Goal: Information Seeking & Learning: Learn about a topic

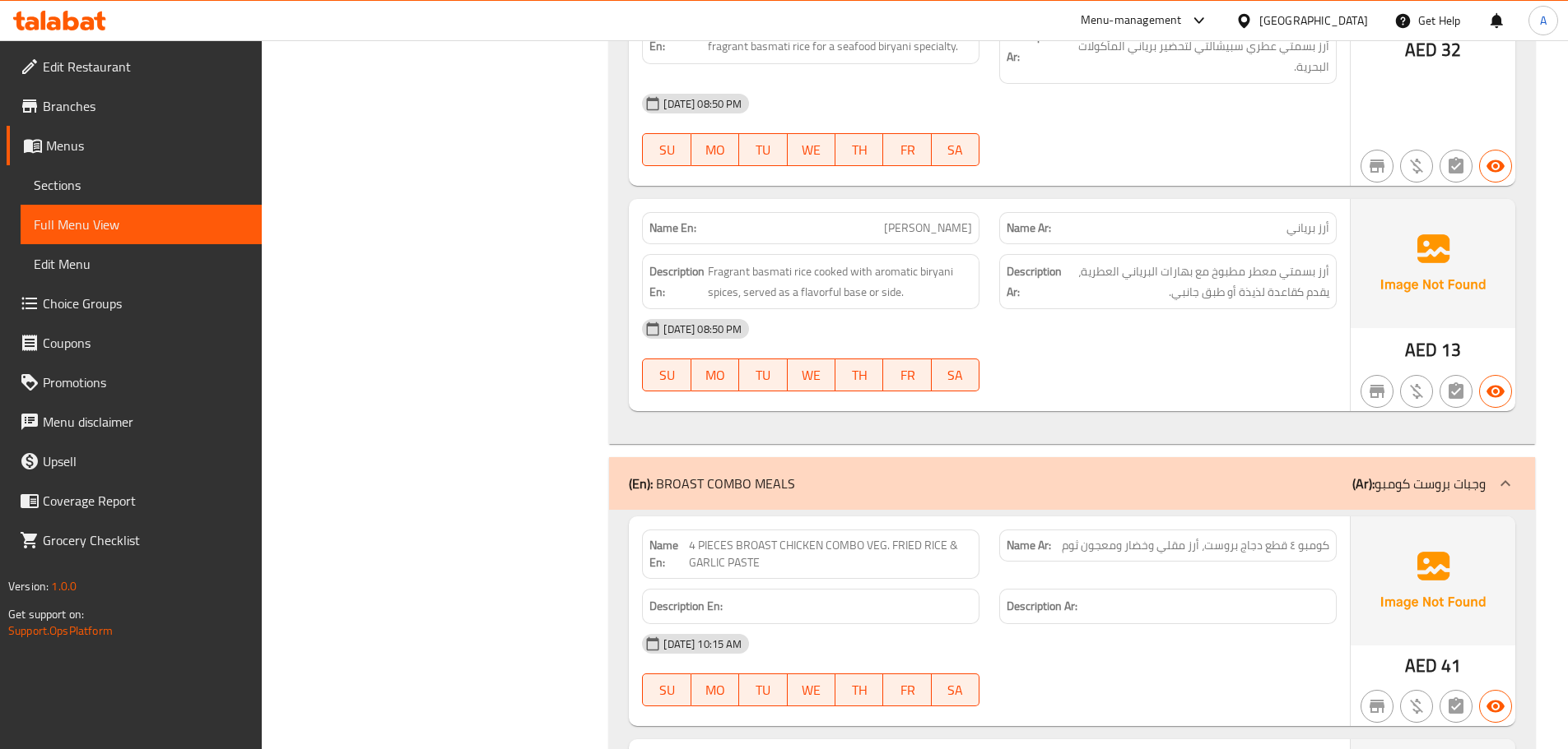
scroll to position [31225, 0]
drag, startPoint x: 851, startPoint y: 132, endPoint x: 1168, endPoint y: 240, distance: 334.9
click at [1166, 236] on div "Name En: BIRYANI RICE Name Ar: أرز برياني Description En: Fragrant basmati rice…" at bounding box center [989, 305] width 721 height 212
click at [1181, 309] on div "[DATE] 08:50 PM SU MO TU WE TH FR SA" at bounding box center [989, 355] width 714 height 92
click at [1255, 261] on span "أرز بسمتي معطر مطبوخ مع بهارات البرياني العطرية، يقدم كقاعدة لذيذة أو طبق جانبي." at bounding box center [1196, 281] width 264 height 40
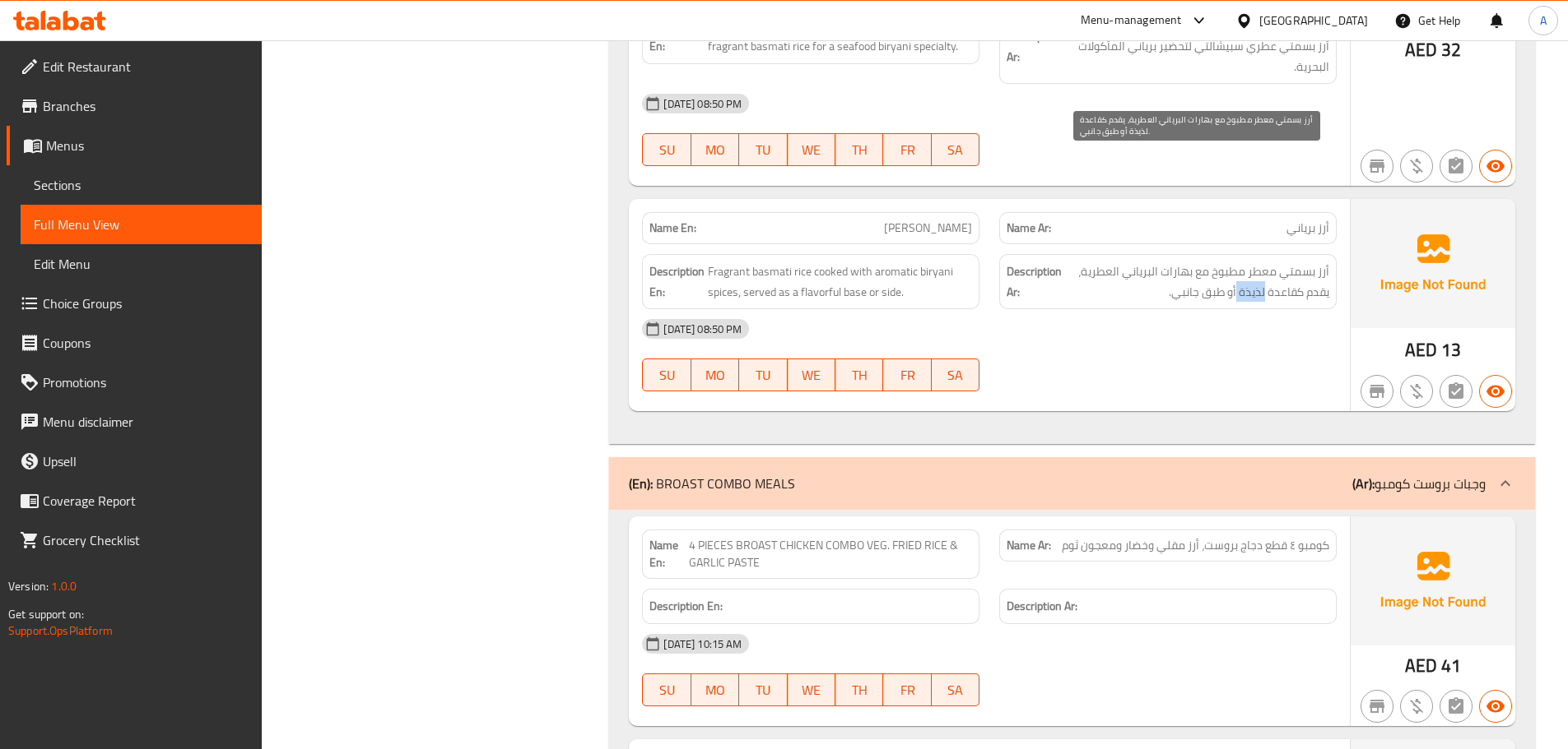
click at [1255, 261] on span "أرز بسمتي معطر مطبوخ مع بهارات البرياني العطرية، يقدم كقاعدة لذيذة أو طبق جانبي." at bounding box center [1196, 281] width 264 height 40
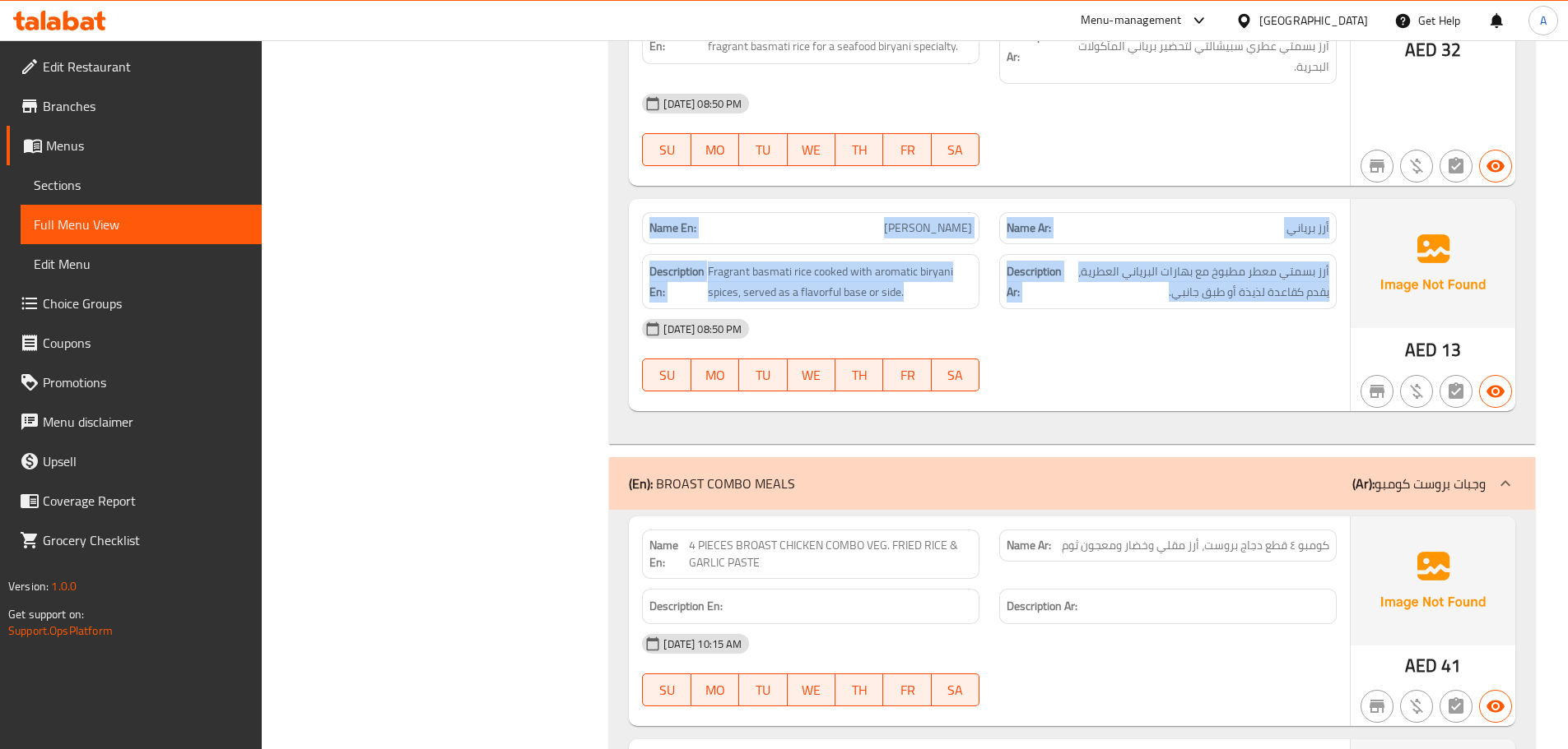
drag, startPoint x: 1255, startPoint y: 183, endPoint x: 594, endPoint y: 123, distance: 663.7
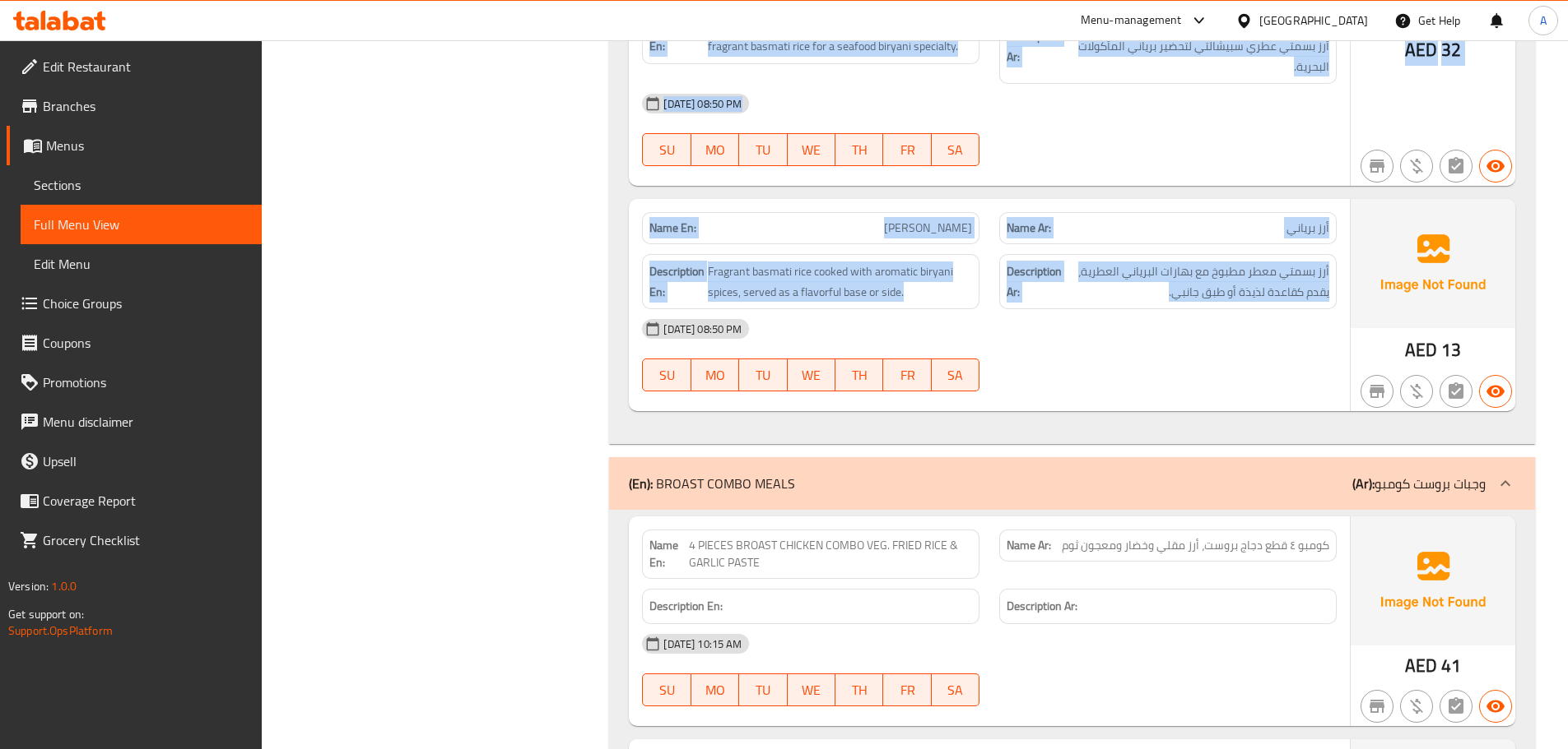
click at [650, 220] on strong "Name En:" at bounding box center [673, 228] width 47 height 18
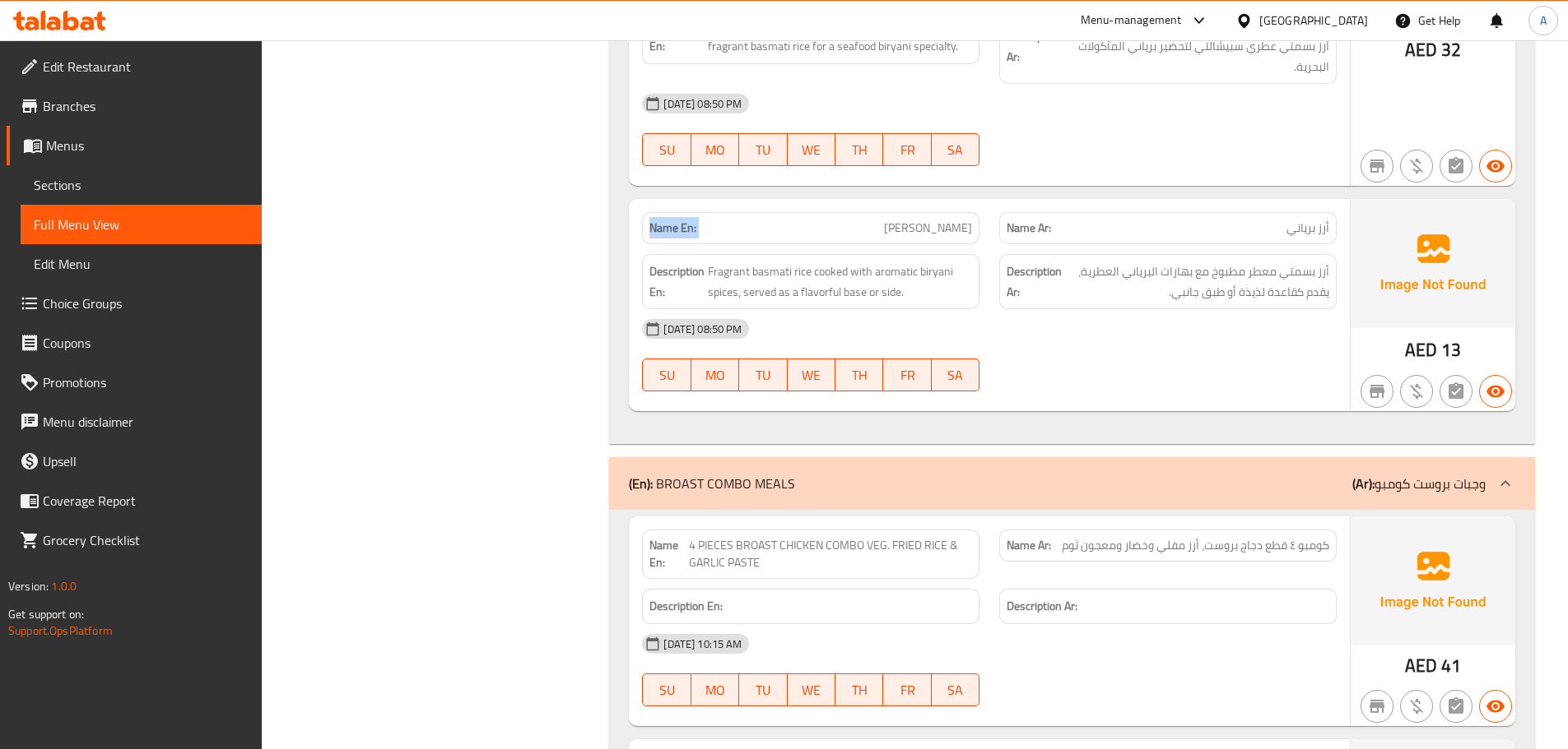
drag, startPoint x: 650, startPoint y: 116, endPoint x: 1181, endPoint y: 262, distance: 550.7
click at [1166, 262] on div "Name En: BIRYANI RICE Name Ar: أرز برياني Description En: Fragrant basmati rice…" at bounding box center [989, 305] width 721 height 212
click at [1181, 309] on div "[DATE] 08:50 PM SU MO TU WE TH FR SA" at bounding box center [989, 355] width 714 height 92
click at [1258, 254] on div "Description Ar: أرز بسمتي معطر مطبوخ مع بهارات البرياني العطرية، يقدم كقاعدة لذ…" at bounding box center [1168, 281] width 337 height 55
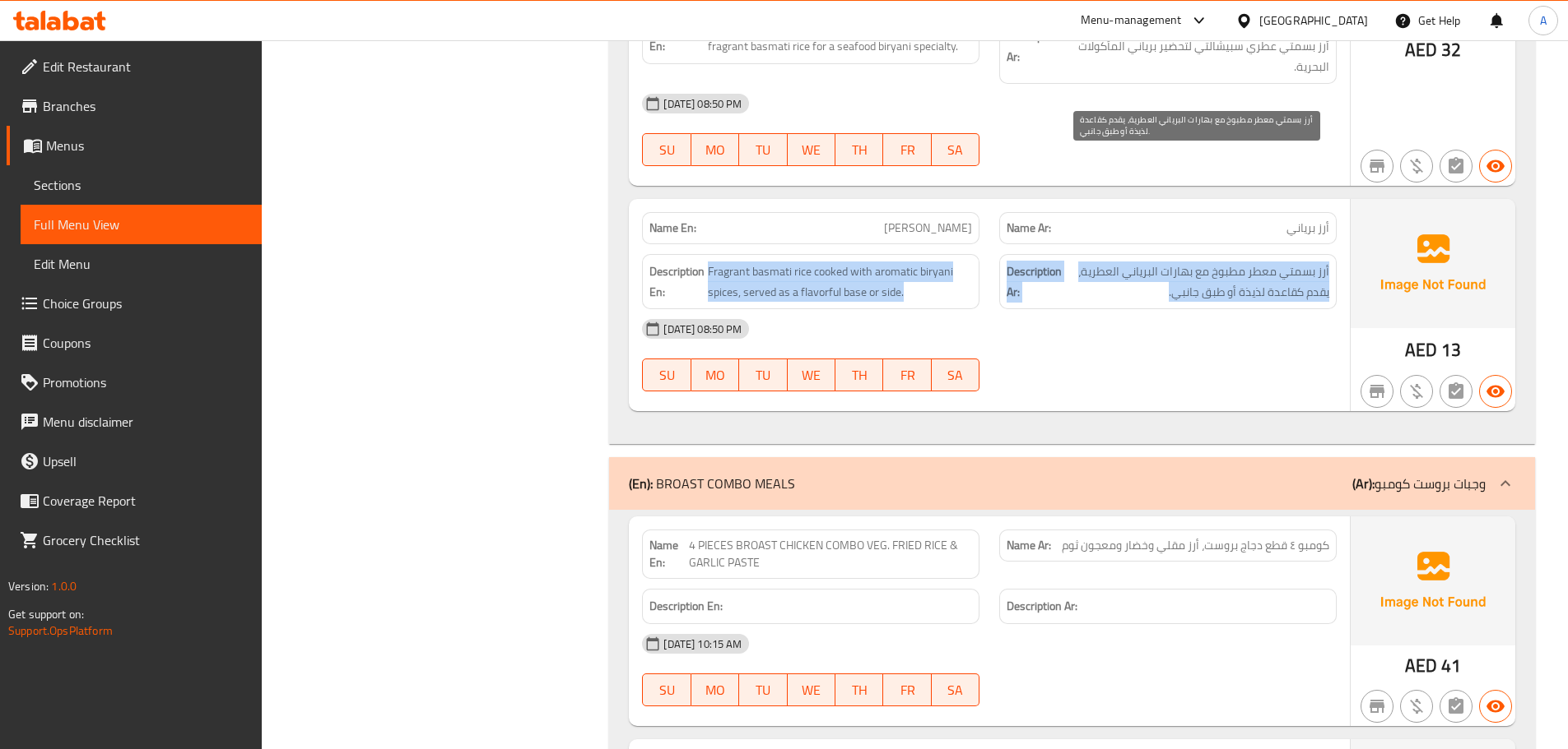
drag, startPoint x: 1258, startPoint y: 194, endPoint x: 1147, endPoint y: 271, distance: 135.1
click at [790, 199] on div "Name En: BIRYANI RICE Name Ar: أرز برياني Description En: Fragrant basmati rice…" at bounding box center [989, 305] width 721 height 212
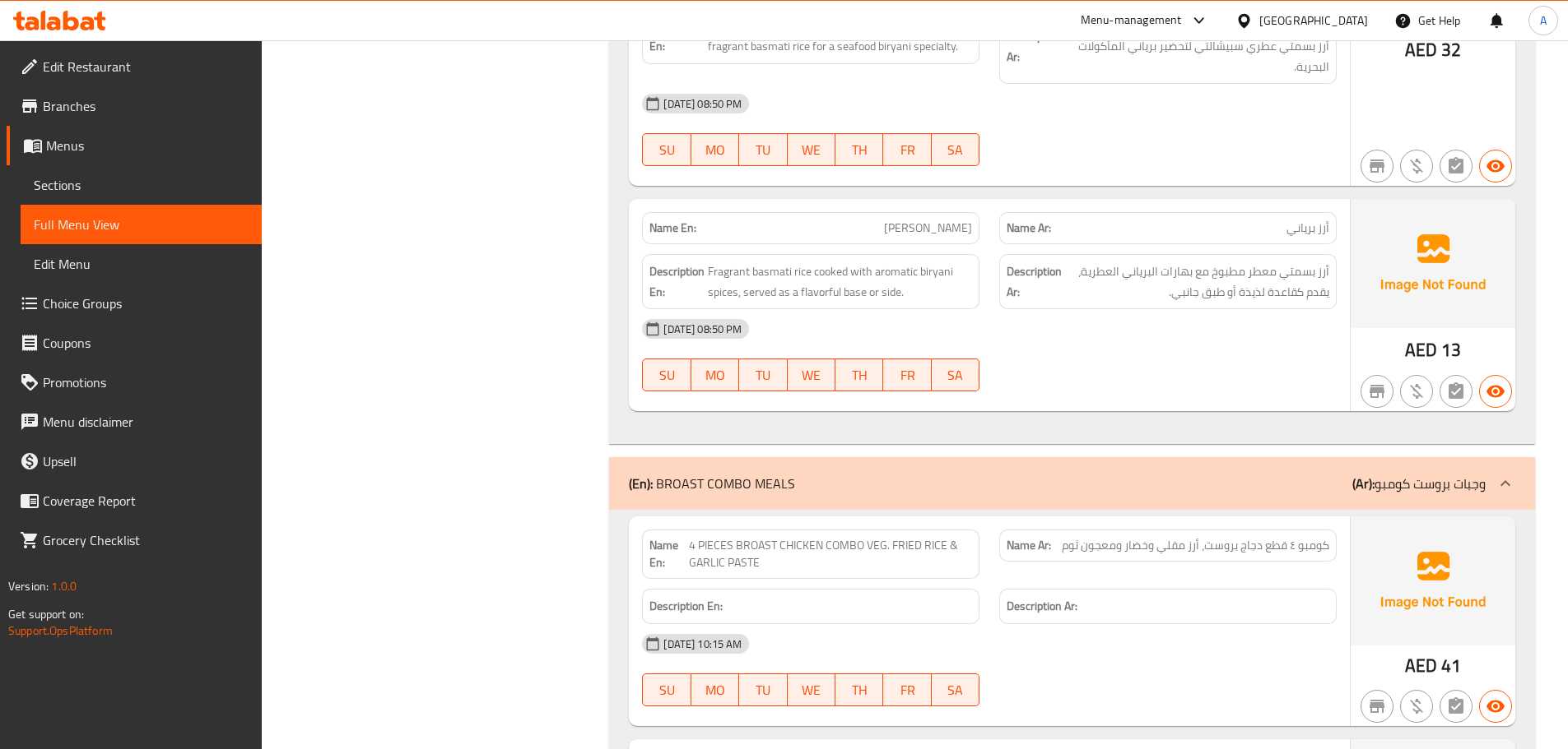
click at [1223, 309] on div "[DATE] 08:50 PM SU MO TU WE TH FR SA" at bounding box center [989, 355] width 714 height 92
drag, startPoint x: 708, startPoint y: 431, endPoint x: 947, endPoint y: 496, distance: 247.7
click at [783, 538] on span "4 PIECES BROAST CHICKEN COMBO VEG. FRIED RICE & GARLIC PASTE" at bounding box center [830, 554] width 284 height 35
click at [1088, 624] on div "[DATE] 10:15 AM" at bounding box center [989, 644] width 714 height 40
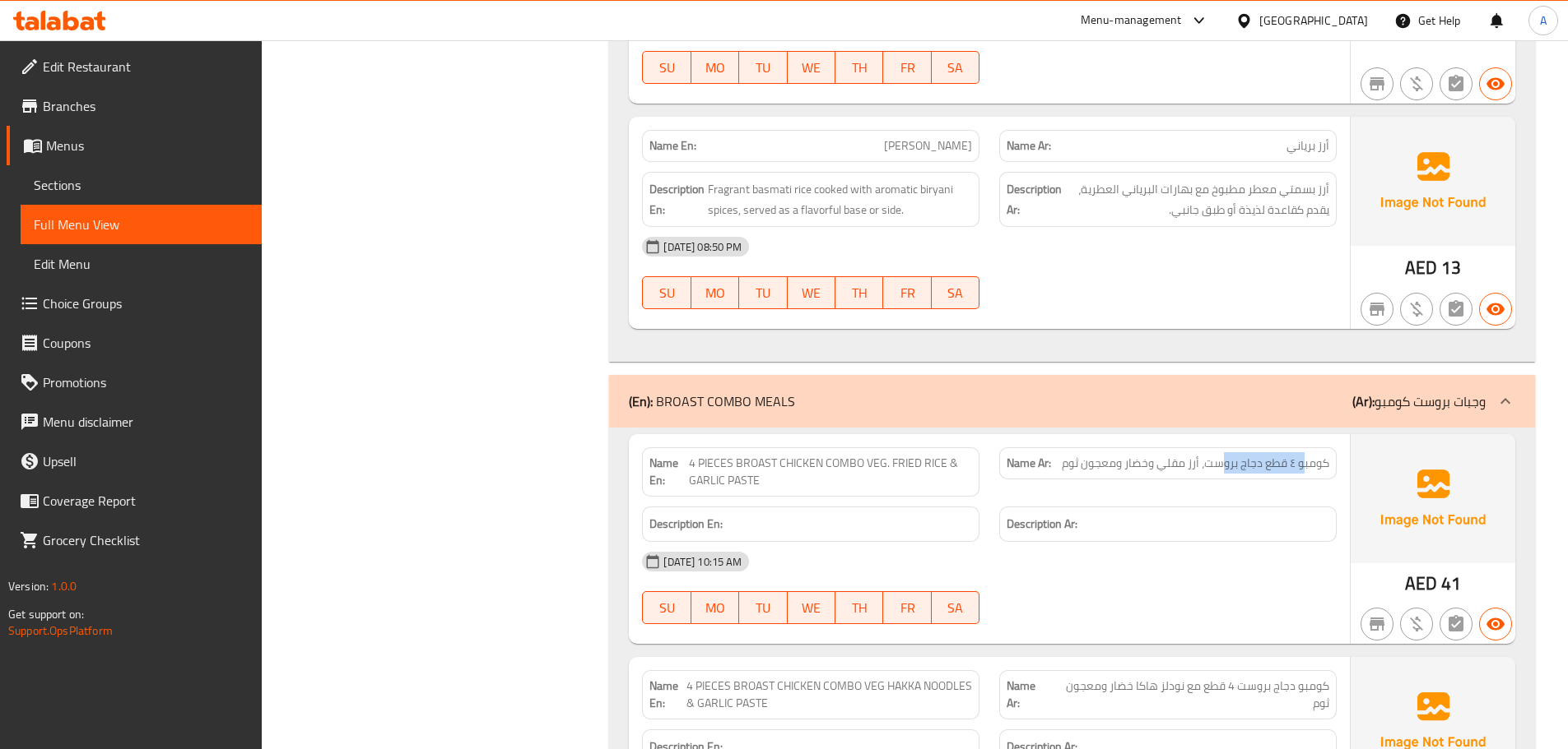
drag, startPoint x: 1305, startPoint y: 356, endPoint x: 1224, endPoint y: 357, distance: 81.0
click at [1225, 455] on span "كومبو ٤ قطع دجاج بروست، أرز مقلي وخضار ومعجون ثوم" at bounding box center [1195, 463] width 267 height 18
drag, startPoint x: 1190, startPoint y: 353, endPoint x: 1175, endPoint y: 354, distance: 15.0
click at [1175, 455] on span "كومبو ٤ قطع دجاج بروست، أرز مقلي وخضار ومعجون ثوم" at bounding box center [1195, 463] width 267 height 18
click at [867, 455] on span "4 PIECES BROAST CHICKEN COMBO VEG. FRIED RICE & GARLIC PASTE" at bounding box center [830, 472] width 284 height 35
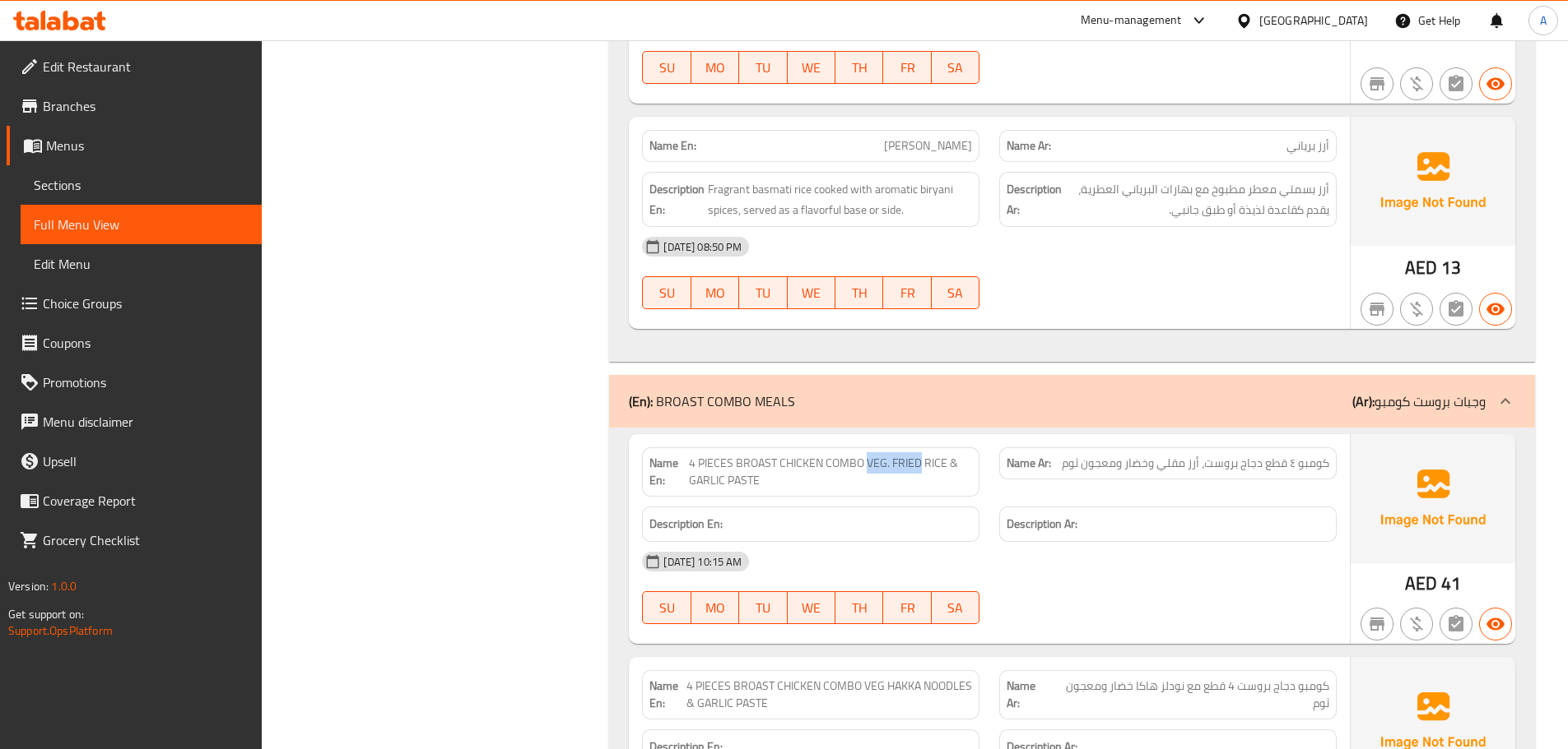
drag, startPoint x: 867, startPoint y: 349, endPoint x: 896, endPoint y: 347, distance: 29.1
click at [896, 455] on span "4 PIECES BROAST CHICKEN COMBO VEG. FRIED RICE & GARLIC PASTE" at bounding box center [830, 472] width 284 height 35
drag, startPoint x: 1178, startPoint y: 354, endPoint x: 1140, endPoint y: 356, distance: 38.1
click at [1143, 455] on span "كومبو ٤ قطع دجاج بروست، أرز مقلي وخضار ومعجون ثوم" at bounding box center [1195, 463] width 267 height 18
drag, startPoint x: 1102, startPoint y: 348, endPoint x: 1066, endPoint y: 353, distance: 36.3
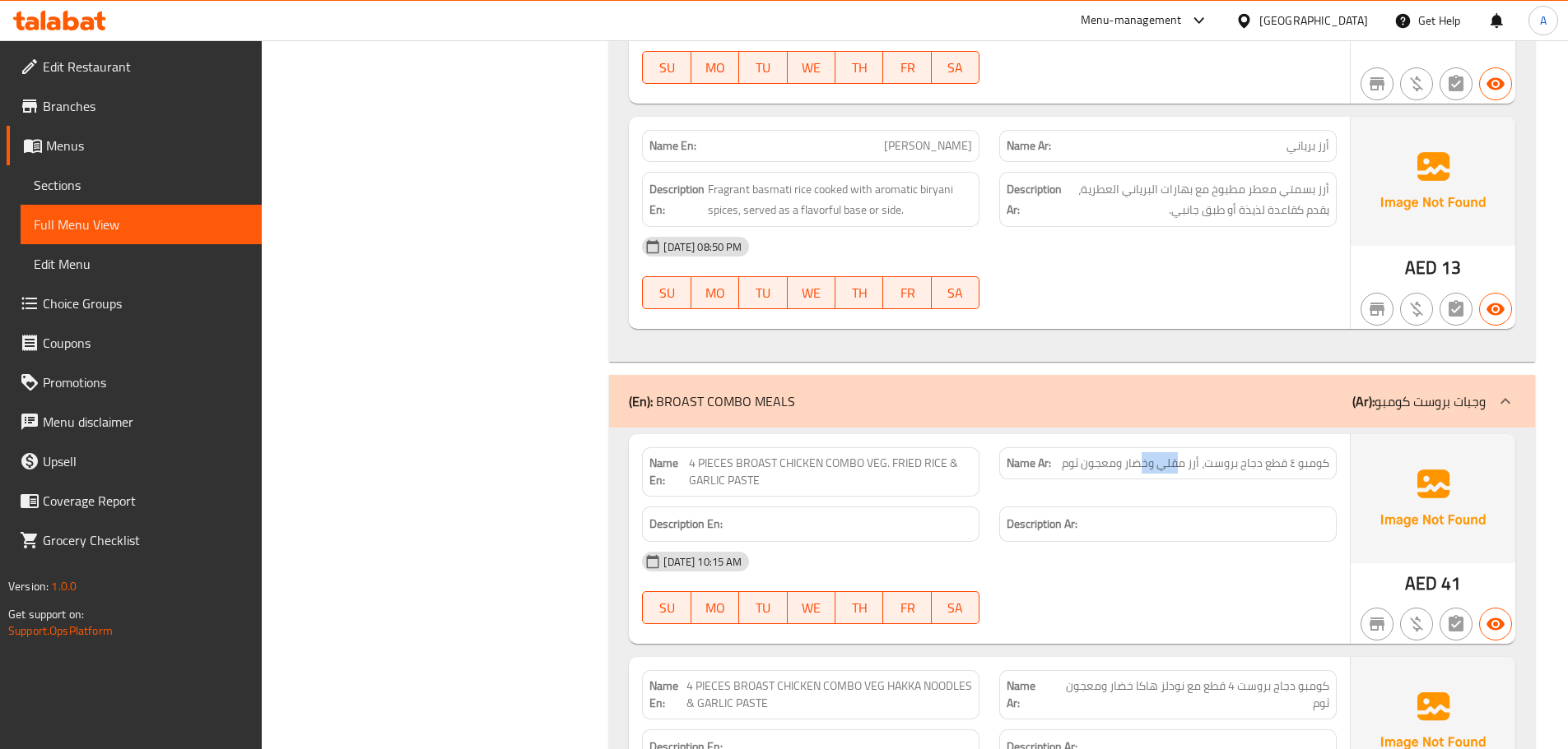
click at [1074, 455] on span "كومبو ٤ قطع دجاج بروست، أرز مقلي وخضار ومعجون ثوم" at bounding box center [1195, 463] width 267 height 18
click at [1163, 455] on span "كومبو ٤ قطع دجاج بروست، أرز مقلي وخضار ومعجون ثوم" at bounding box center [1195, 463] width 267 height 18
click at [1216, 614] on div at bounding box center [1168, 623] width 357 height 19
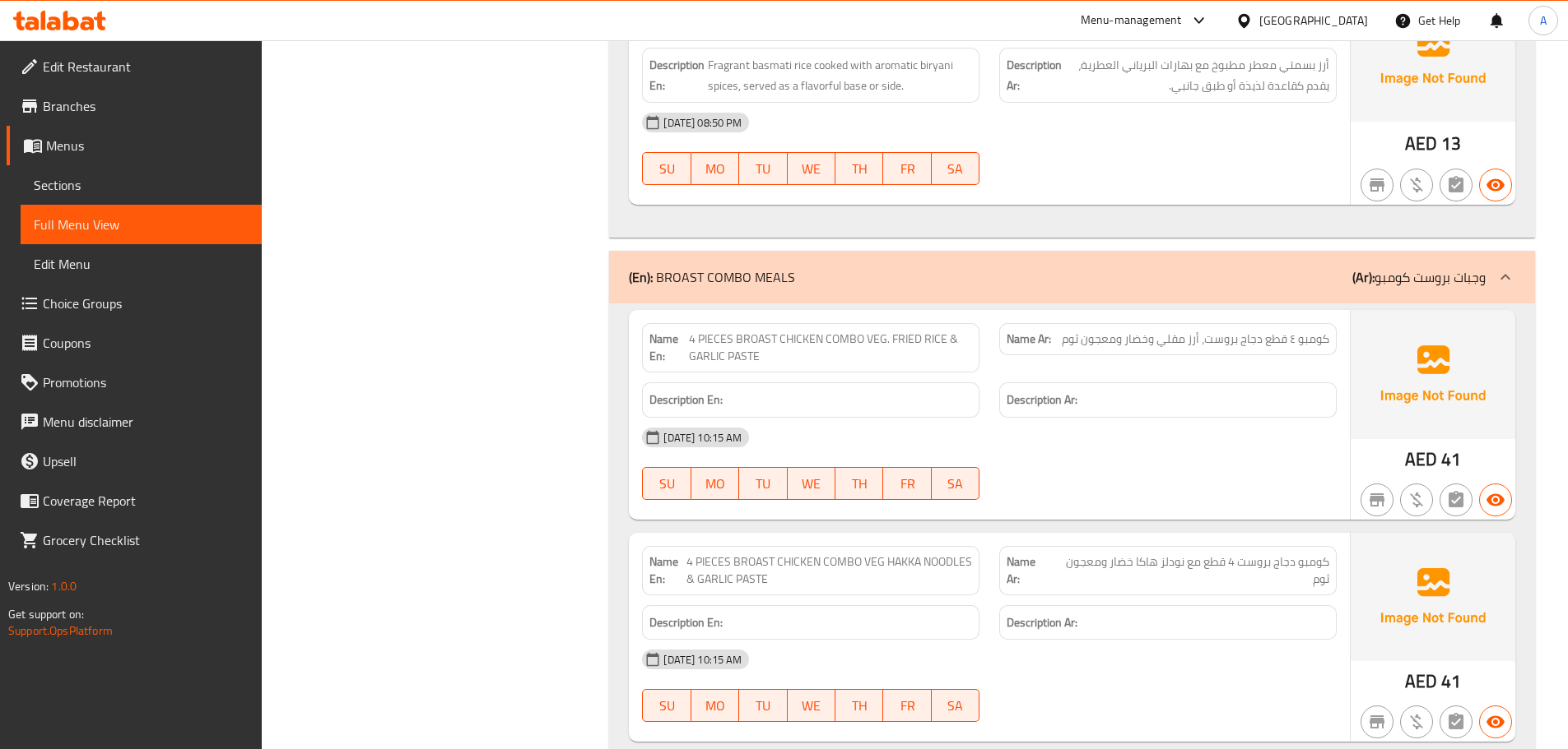
scroll to position [31553, 0]
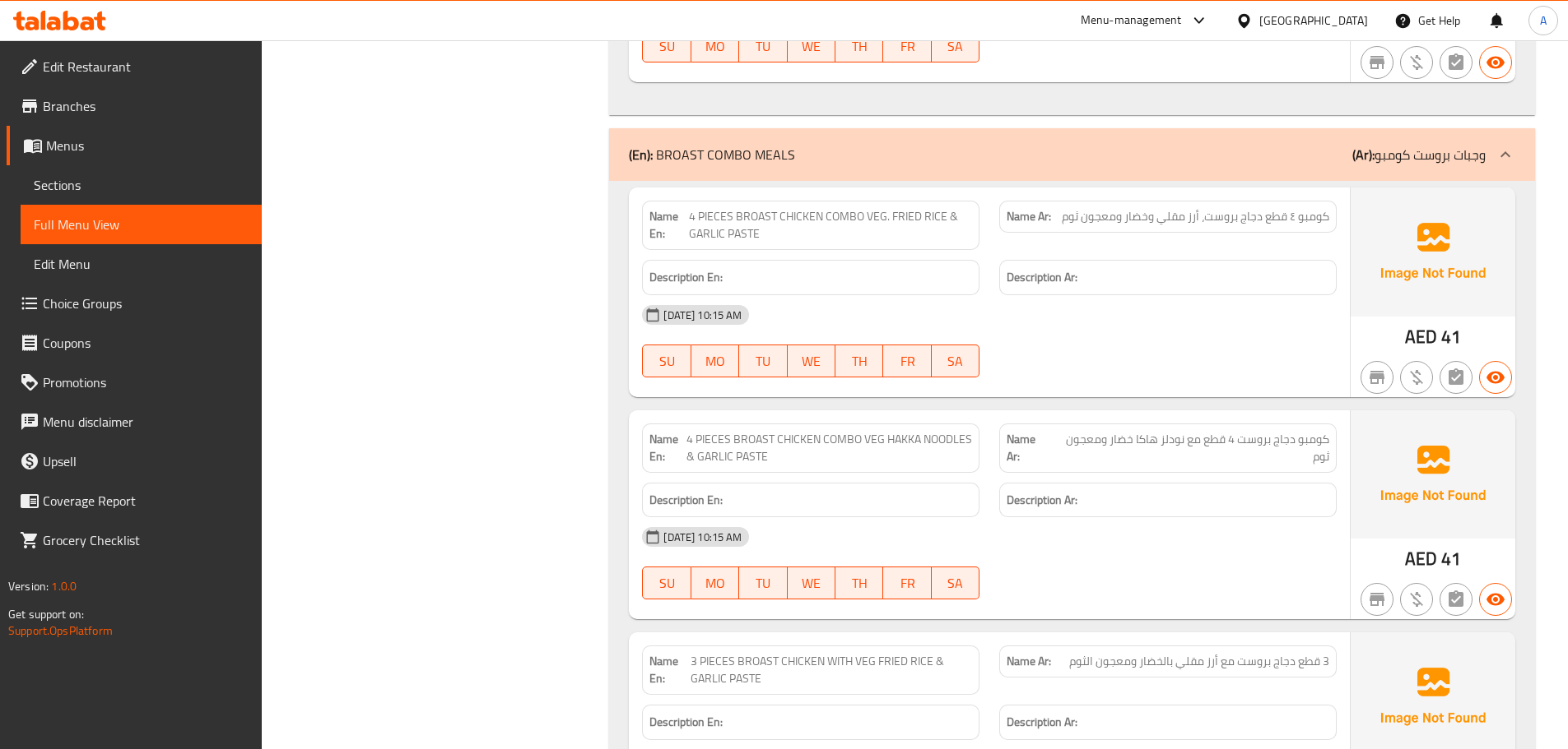
drag, startPoint x: 716, startPoint y: 326, endPoint x: 1019, endPoint y: 407, distance: 313.6
click at [879, 431] on span "4 PIECES BROAST CHICKEN COMBO VEG HAKKA NOODLES & GARLIC PASTE" at bounding box center [830, 448] width 287 height 35
click at [1195, 517] on div "[DATE] 10:15 AM SU MO TU WE TH FR SA" at bounding box center [989, 563] width 714 height 92
drag, startPoint x: 1285, startPoint y: 329, endPoint x: 1105, endPoint y: 328, distance: 180.0
click at [1105, 431] on span "كومبو دجاج بروست 4 قطع مع نودلز هاكا خضار ومعجون ثوم" at bounding box center [1189, 448] width 279 height 35
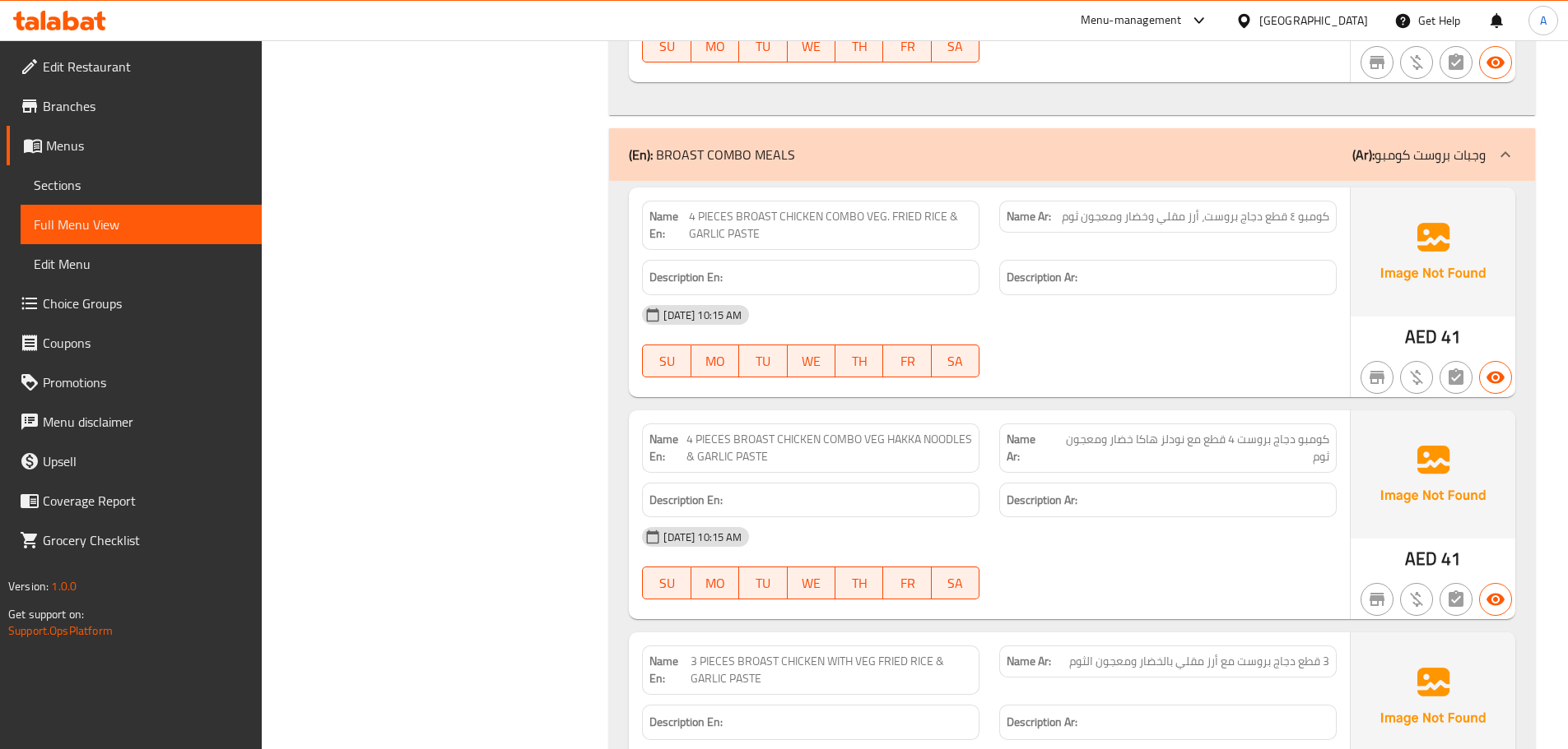
click at [1054, 590] on div at bounding box center [1168, 599] width 357 height 19
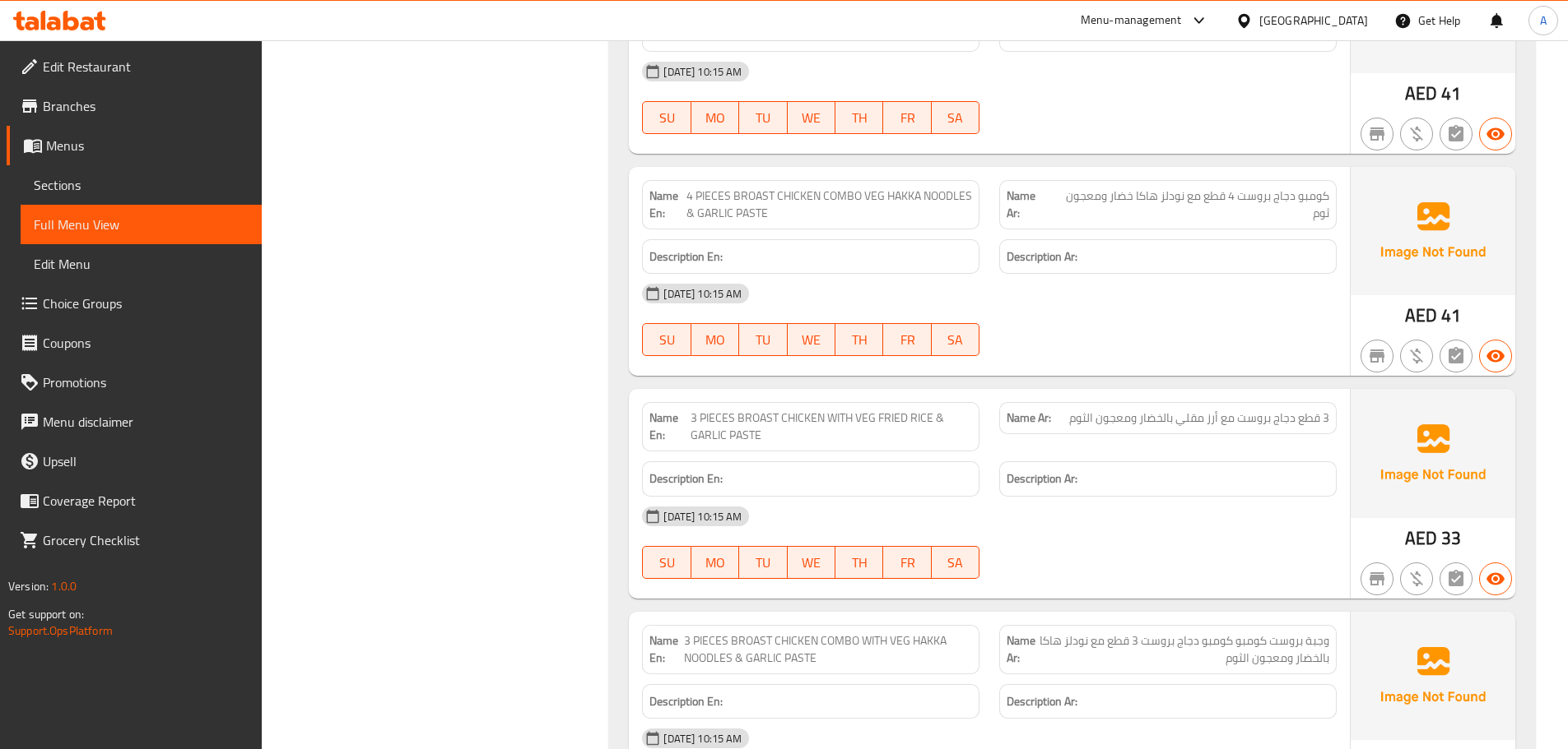
scroll to position [31800, 0]
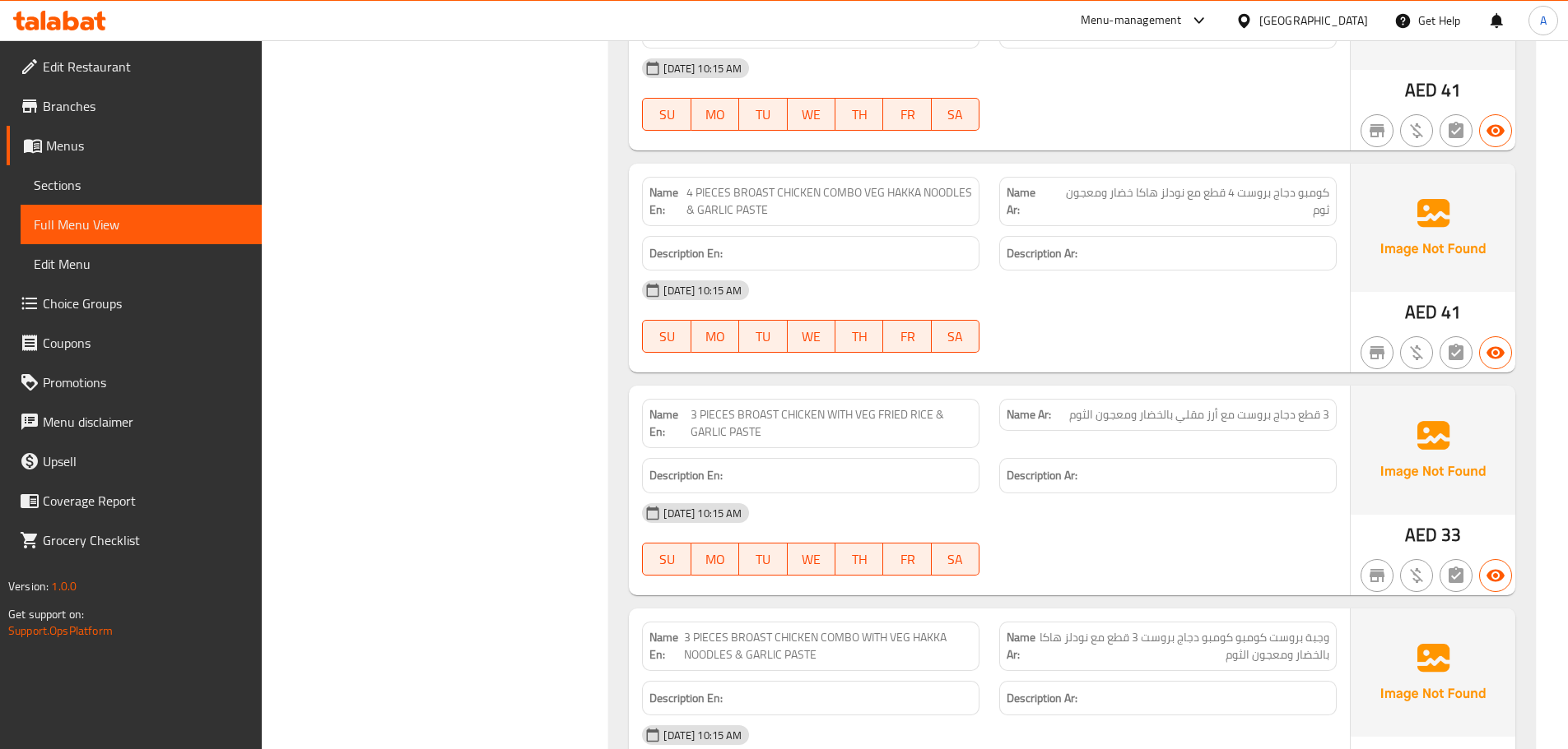
click at [700, 406] on span "3 PIECES BROAST CHICKEN WITH VEG FRIED RICE & GARLIC PASTE" at bounding box center [831, 423] width 282 height 35
drag, startPoint x: 700, startPoint y: 298, endPoint x: 762, endPoint y: 303, distance: 62.2
click at [762, 406] on span "3 PIECES BROAST CHICKEN WITH VEG FRIED RICE & GARLIC PASTE" at bounding box center [831, 423] width 282 height 35
drag, startPoint x: 1237, startPoint y: 299, endPoint x: 1189, endPoint y: 295, distance: 48.2
click at [1189, 406] on span "3 قطع دجاج بروست مع أرز مقلي بالخضار ومعجون الثوم" at bounding box center [1199, 415] width 260 height 18
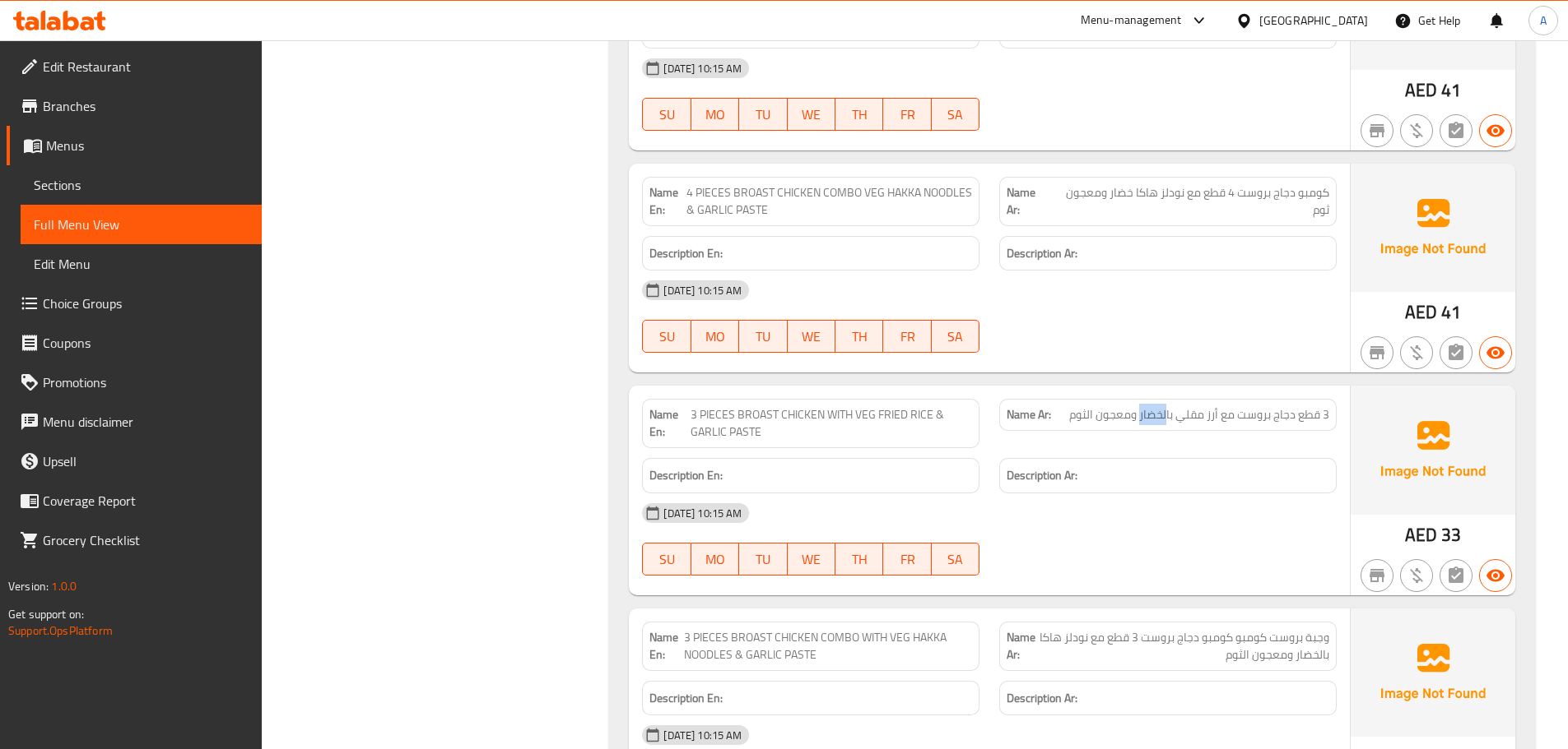
drag, startPoint x: 1156, startPoint y: 304, endPoint x: 1141, endPoint y: 304, distance: 15.0
click at [1141, 406] on span "3 قطع دجاج بروست مع أرز مقلي بالخضار ومعجون الثوم" at bounding box center [1199, 415] width 260 height 18
drag, startPoint x: 1110, startPoint y: 301, endPoint x: 1083, endPoint y: 302, distance: 27.0
click at [1086, 406] on span "3 قطع دجاج بروست مع أرز مقلي بالخضار ومعجون الثوم" at bounding box center [1199, 415] width 260 height 18
drag, startPoint x: 747, startPoint y: 304, endPoint x: 1048, endPoint y: 374, distance: 309.0
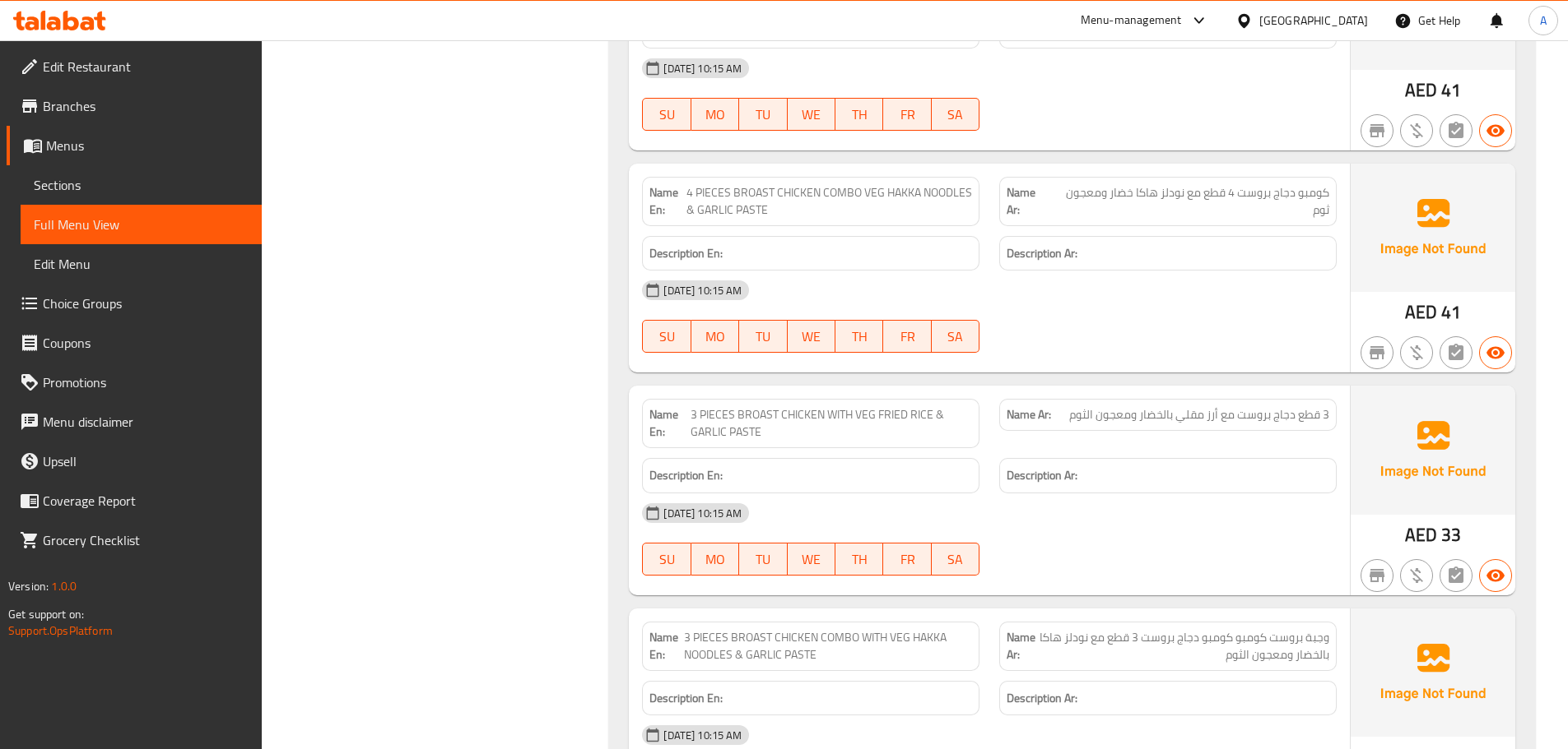
click at [819, 406] on span "3 PIECES BROAST CHICKEN WITH VEG FRIED RICE & GARLIC PASTE" at bounding box center [831, 423] width 282 height 35
click at [1106, 494] on div "[DATE] 10:15 AM" at bounding box center [989, 513] width 714 height 40
